Goal: Find specific page/section: Find specific page/section

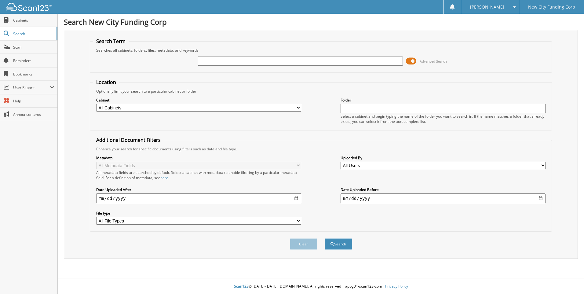
click at [220, 62] on input "text" at bounding box center [300, 61] width 205 height 9
type input "351010"
click at [325, 238] on button "Search" at bounding box center [338, 243] width 27 height 11
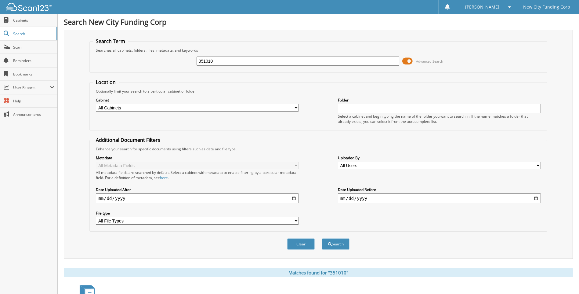
scroll to position [82, 0]
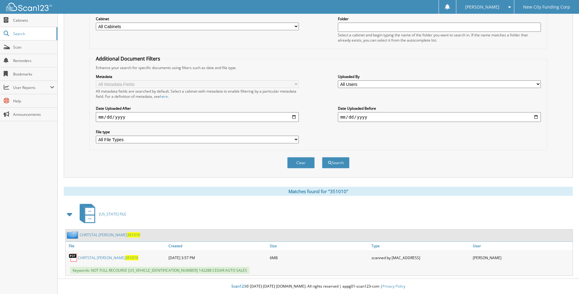
click at [97, 258] on link "CHRTSTAL ALEXANDER 351010" at bounding box center [108, 257] width 60 height 5
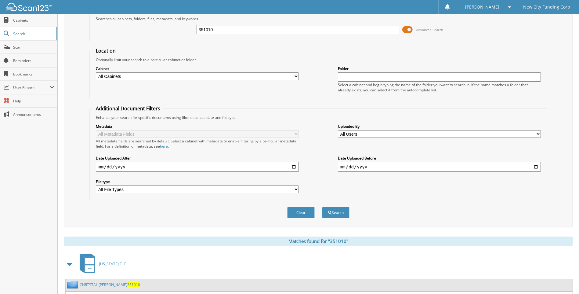
scroll to position [0, 0]
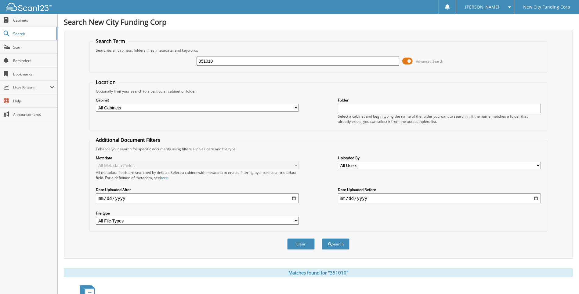
click at [230, 57] on input "351010" at bounding box center [298, 61] width 203 height 9
type input "332572"
click at [322, 238] on button "Search" at bounding box center [335, 243] width 27 height 11
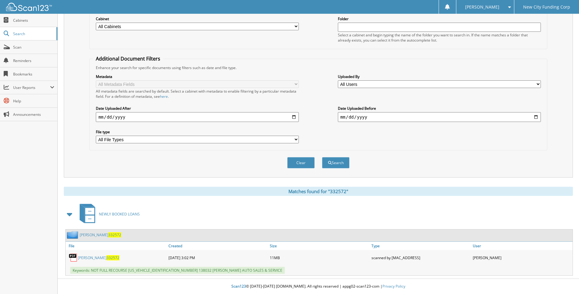
click at [89, 258] on link "JAHIEM COPELAND 332572" at bounding box center [99, 257] width 42 height 5
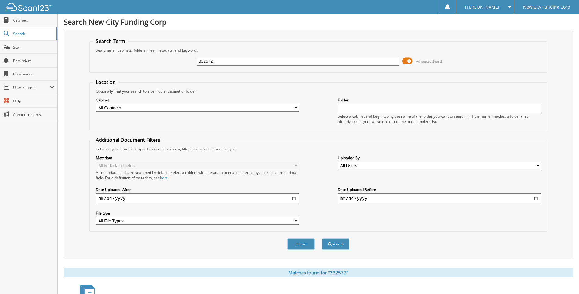
click at [226, 64] on input "332572" at bounding box center [298, 61] width 203 height 9
type input "352676"
click at [322, 238] on button "Search" at bounding box center [335, 243] width 27 height 11
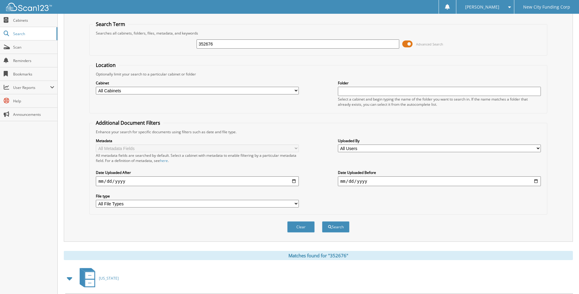
scroll to position [82, 0]
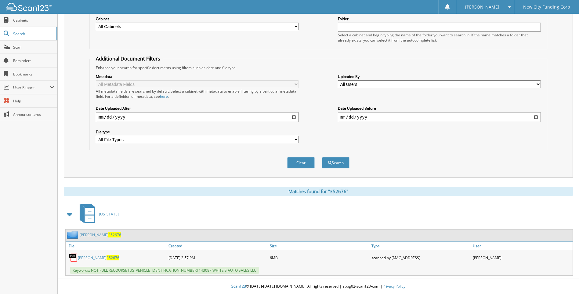
click at [104, 258] on link "[PERSON_NAME] 352676" at bounding box center [99, 257] width 42 height 5
